Goal: Task Accomplishment & Management: Use online tool/utility

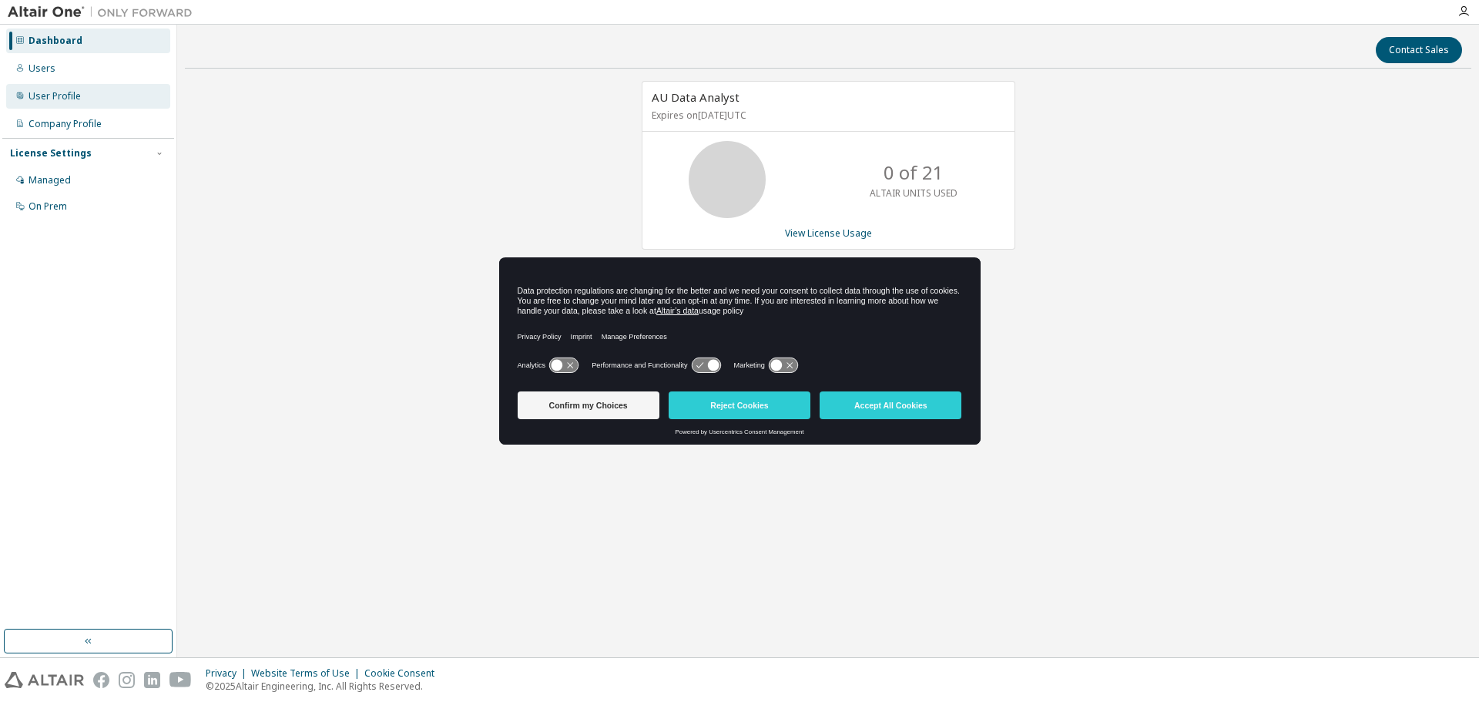
click at [87, 100] on div "User Profile" at bounding box center [88, 96] width 164 height 25
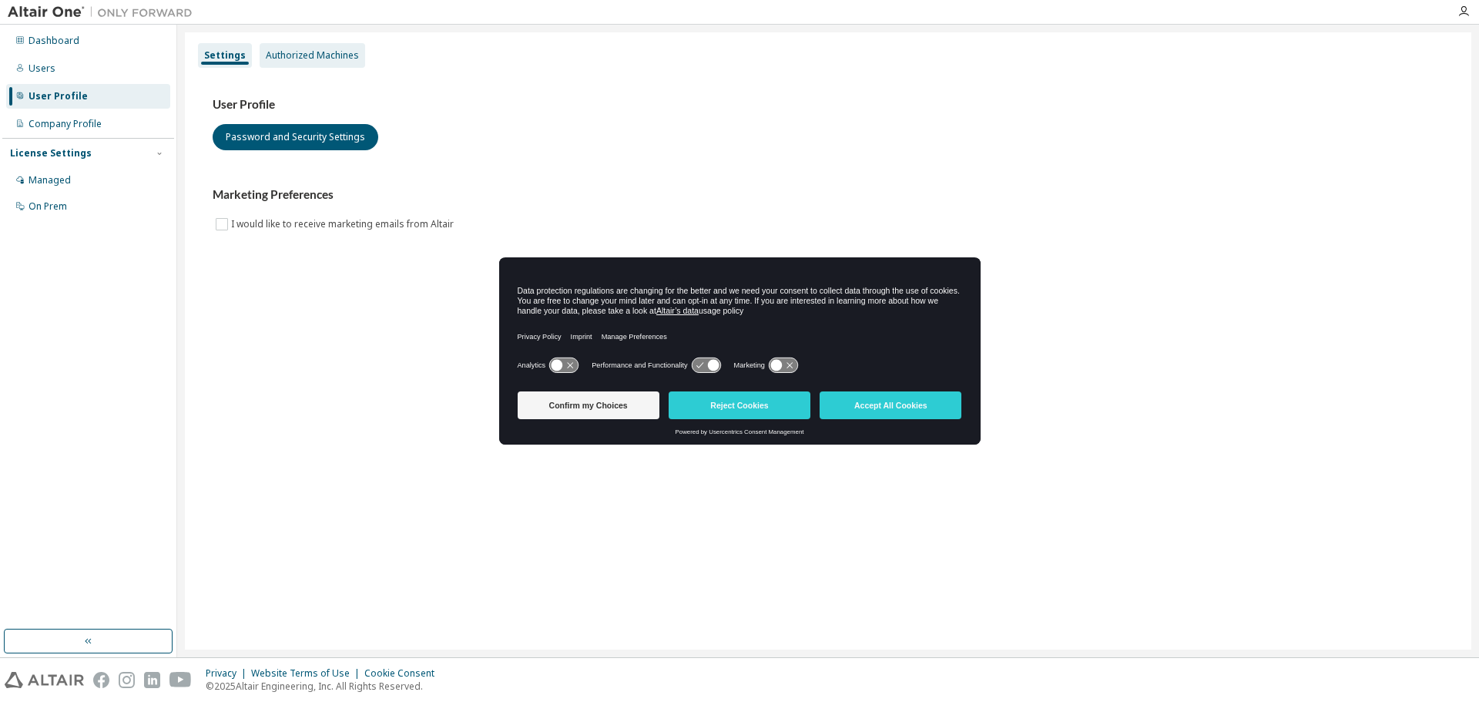
click at [290, 54] on div "Authorized Machines" at bounding box center [312, 55] width 93 height 12
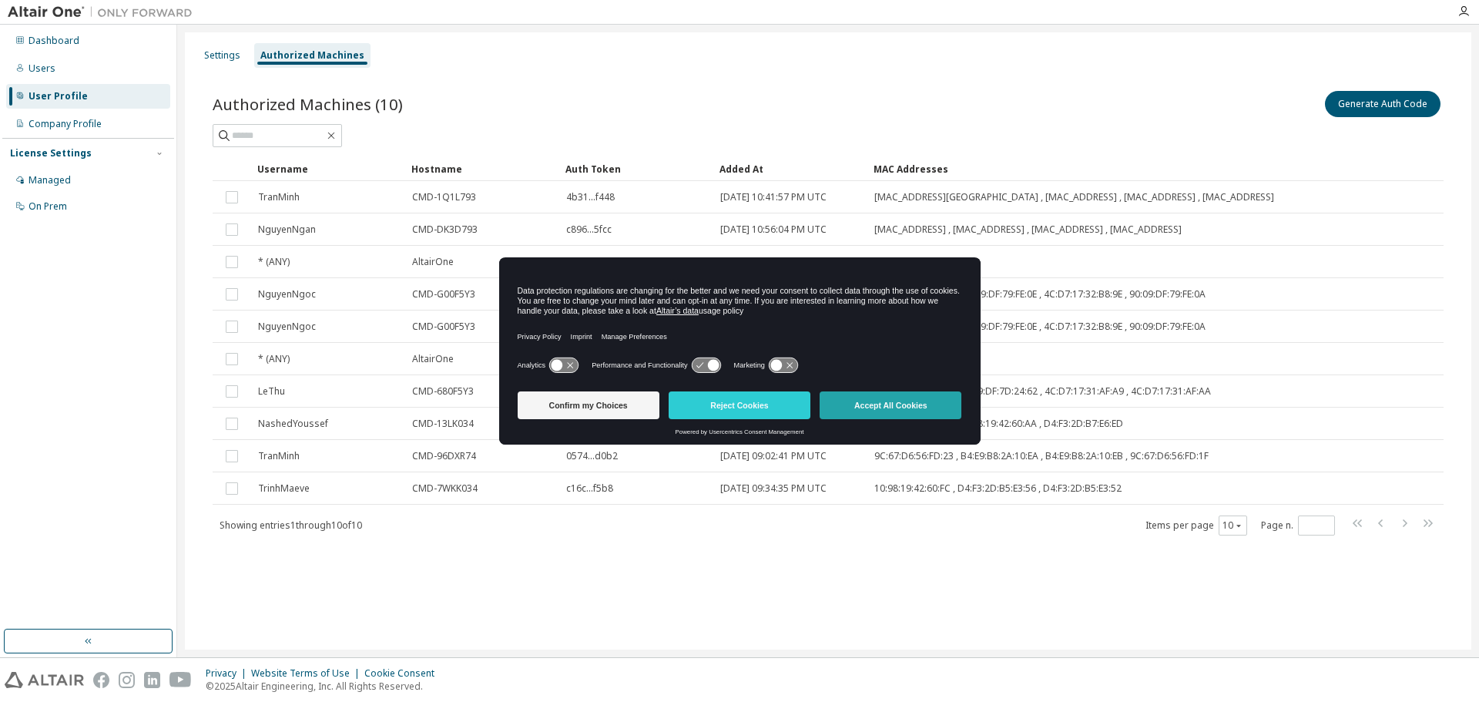
click at [924, 412] on button "Accept All Cookies" at bounding box center [891, 405] width 142 height 28
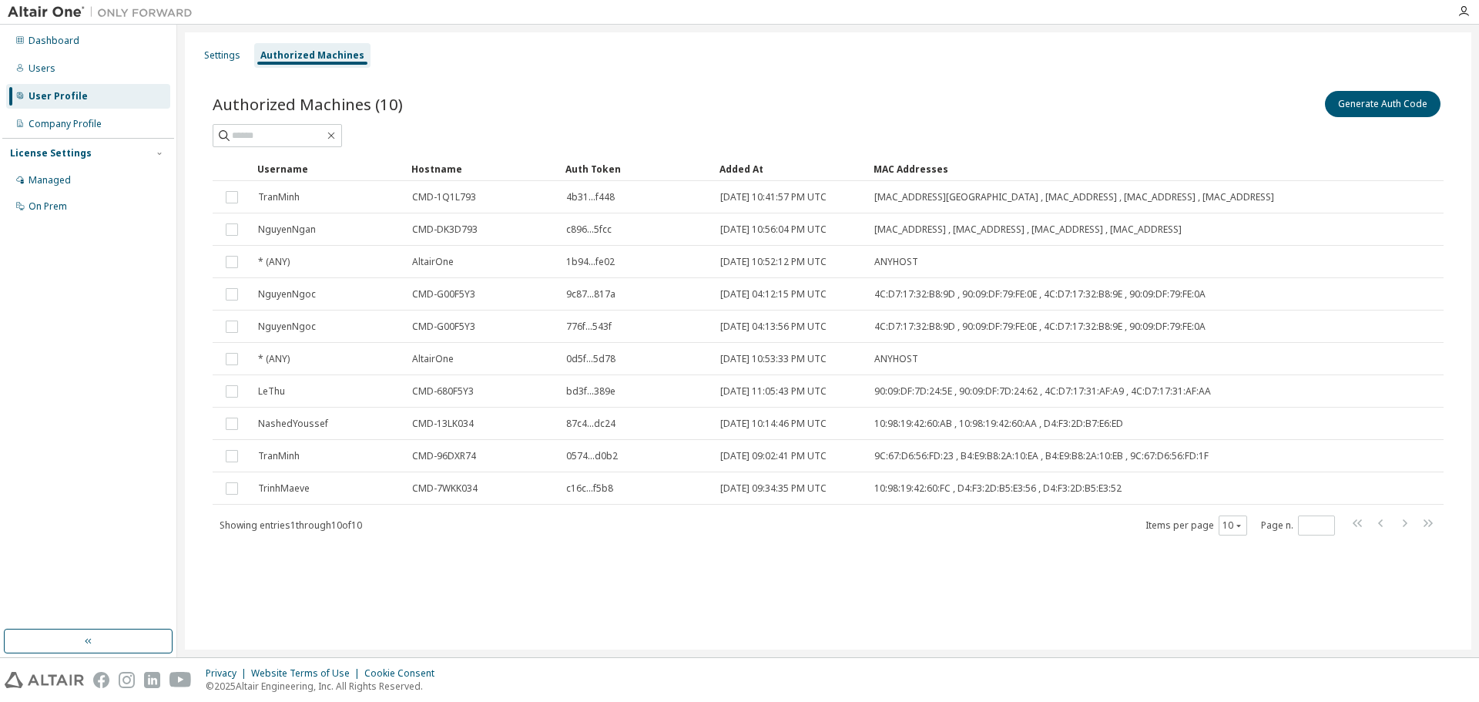
click at [1002, 92] on div "Generate Auth Code" at bounding box center [1135, 104] width 615 height 32
click at [1354, 109] on button "Generate Auth Code" at bounding box center [1383, 104] width 116 height 26
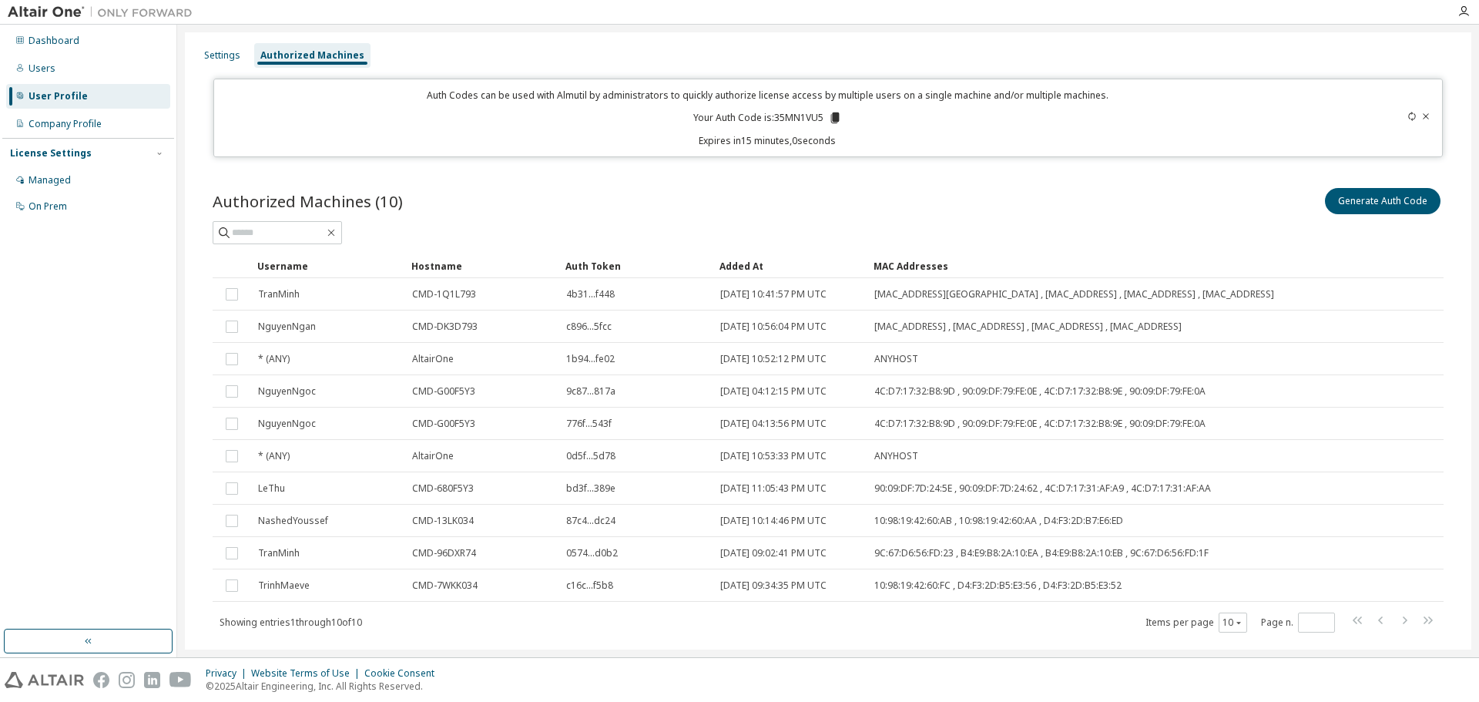
click at [783, 113] on p "Your Auth Code is: 35MN1VU5" at bounding box center [767, 118] width 149 height 14
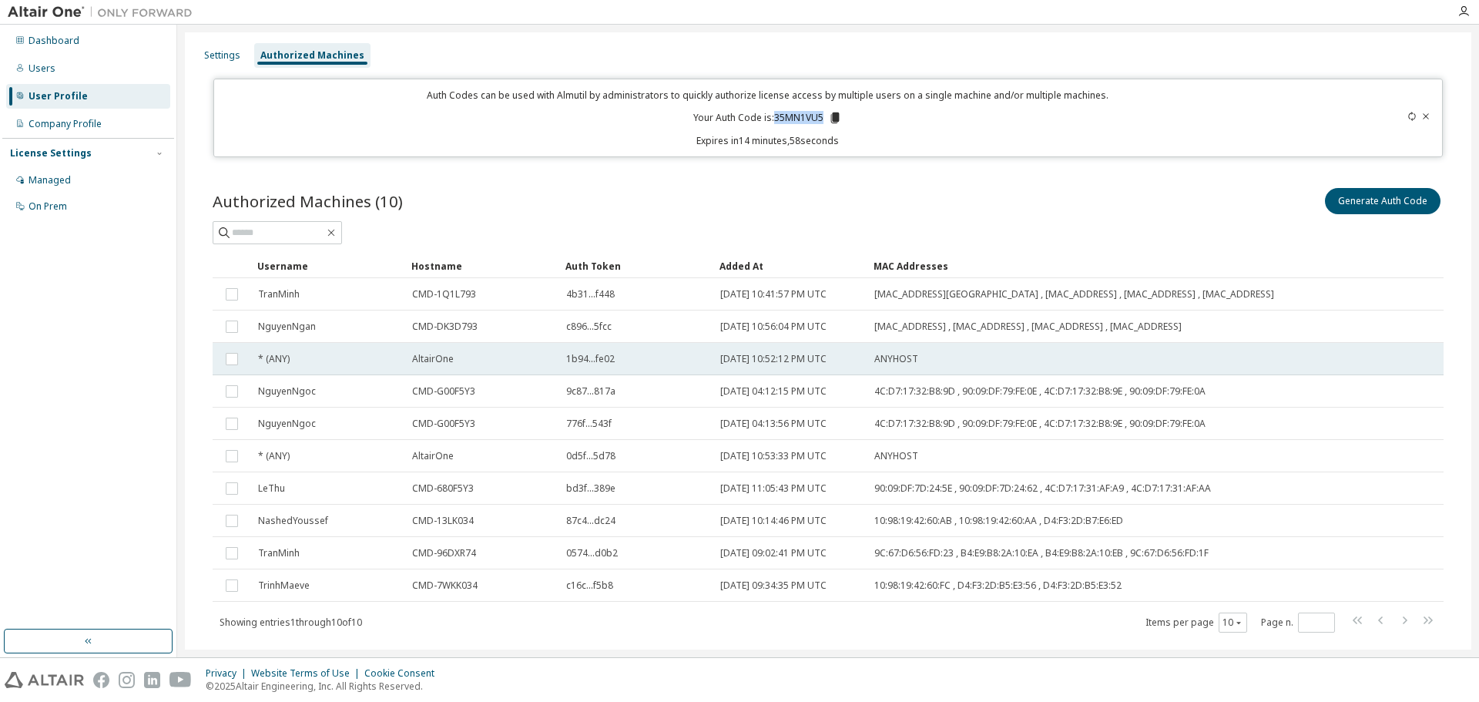
copy p "35MN1VU5"
